Goal: Task Accomplishment & Management: Manage account settings

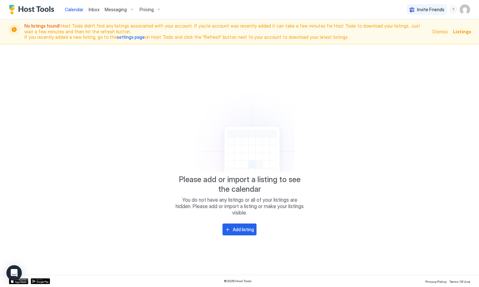
click at [463, 12] on img "User profile" at bounding box center [465, 9] width 10 height 10
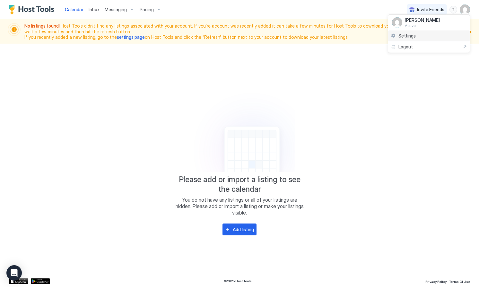
click at [411, 34] on span "Settings" at bounding box center [407, 36] width 17 height 6
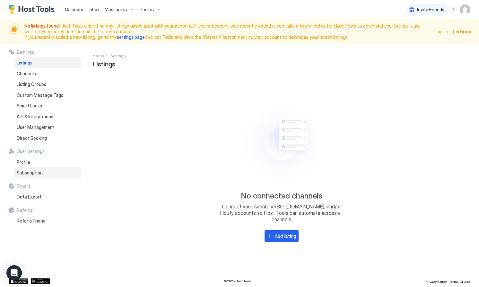
click at [23, 172] on span "Subscription" at bounding box center [30, 173] width 26 height 6
